Goal: Share content

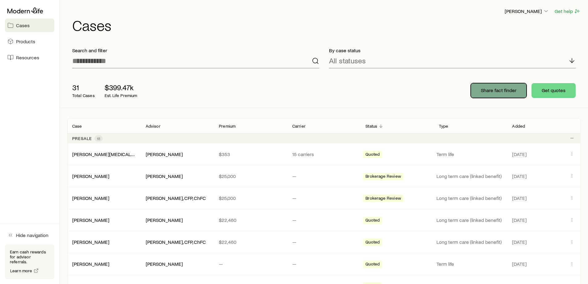
click at [485, 90] on p "Share fact finder" at bounding box center [498, 90] width 35 height 6
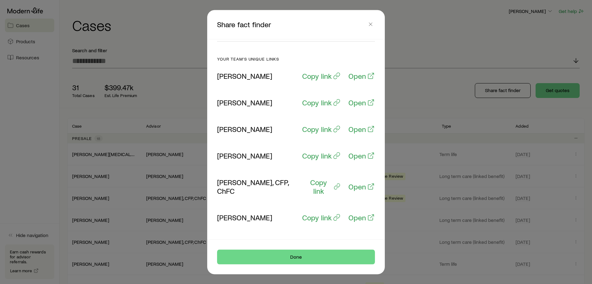
scroll to position [9, 0]
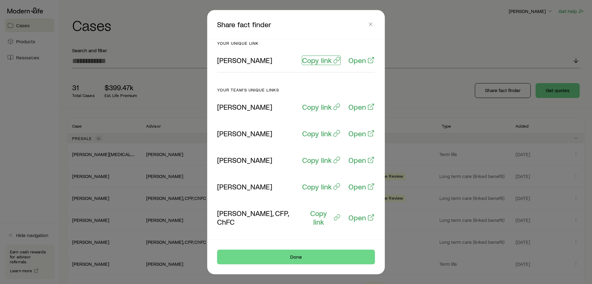
click at [317, 61] on p "Copy link" at bounding box center [317, 60] width 30 height 9
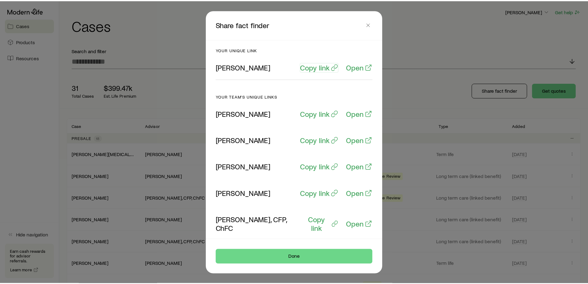
scroll to position [0, 0]
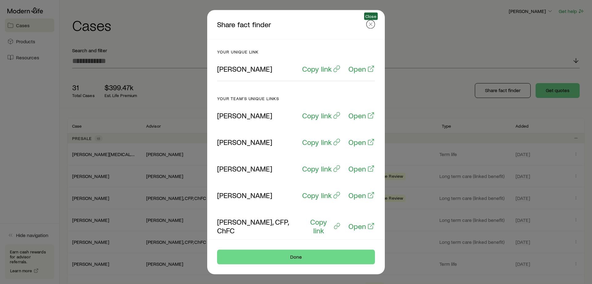
click at [370, 24] on icon "button" at bounding box center [371, 24] width 6 height 6
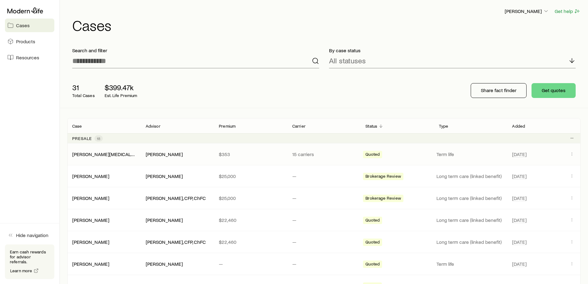
click at [239, 155] on p "$353" at bounding box center [251, 154] width 64 height 6
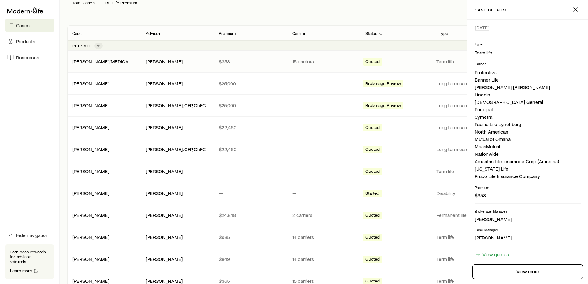
scroll to position [116, 0]
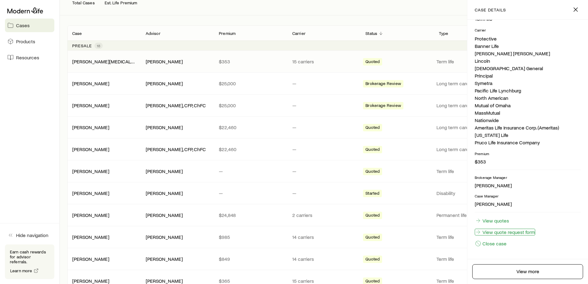
click at [533, 232] on link "View quote request form" at bounding box center [505, 231] width 60 height 7
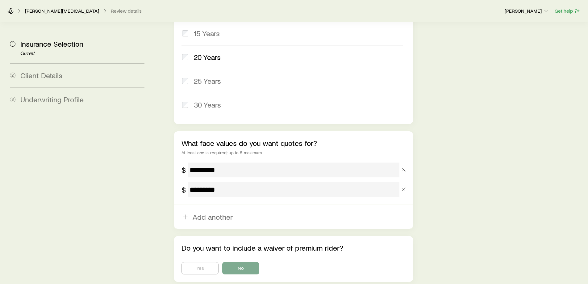
scroll to position [342, 0]
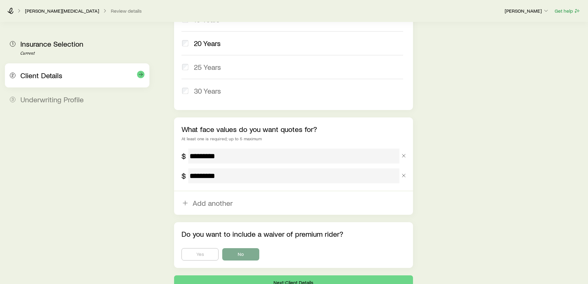
click at [59, 81] on div "2 Client Details" at bounding box center [77, 75] width 135 height 24
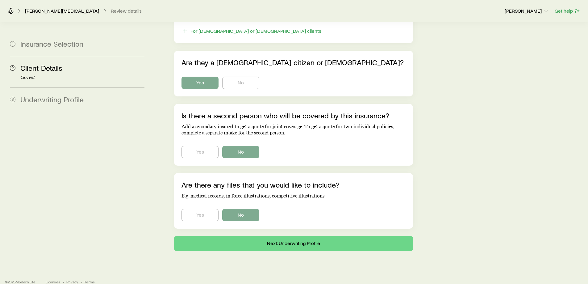
scroll to position [364, 0]
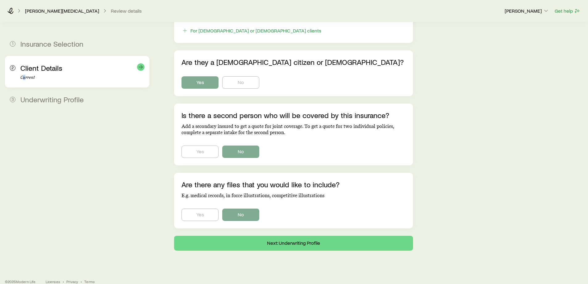
click at [26, 85] on div "2 Client Details Current" at bounding box center [77, 71] width 135 height 31
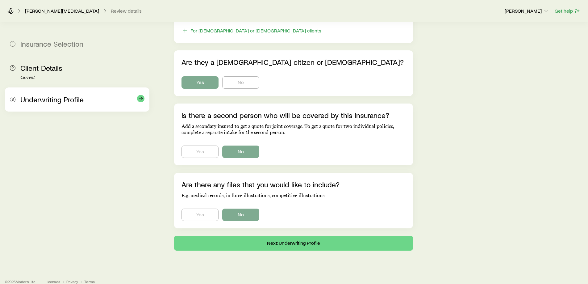
click at [38, 105] on div "3 Underwriting Profile" at bounding box center [77, 99] width 135 height 24
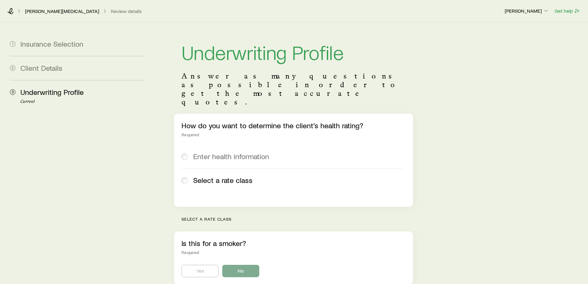
scroll to position [183, 0]
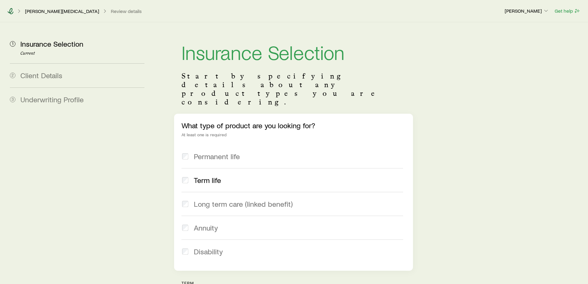
click at [11, 10] on icon at bounding box center [10, 11] width 6 height 6
